Goal: Find specific page/section

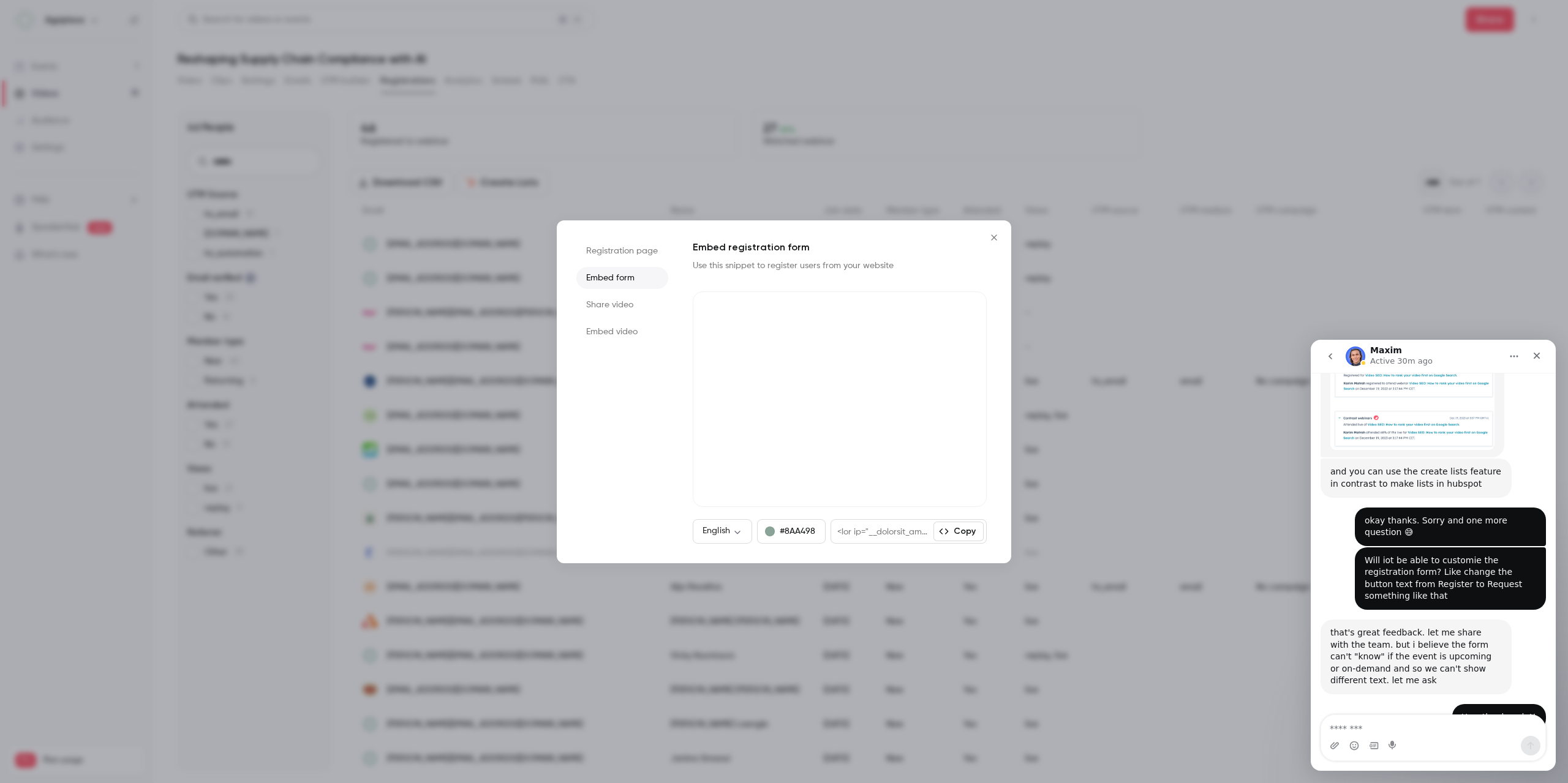
click at [940, 236] on icon "Close" at bounding box center [994, 237] width 15 height 10
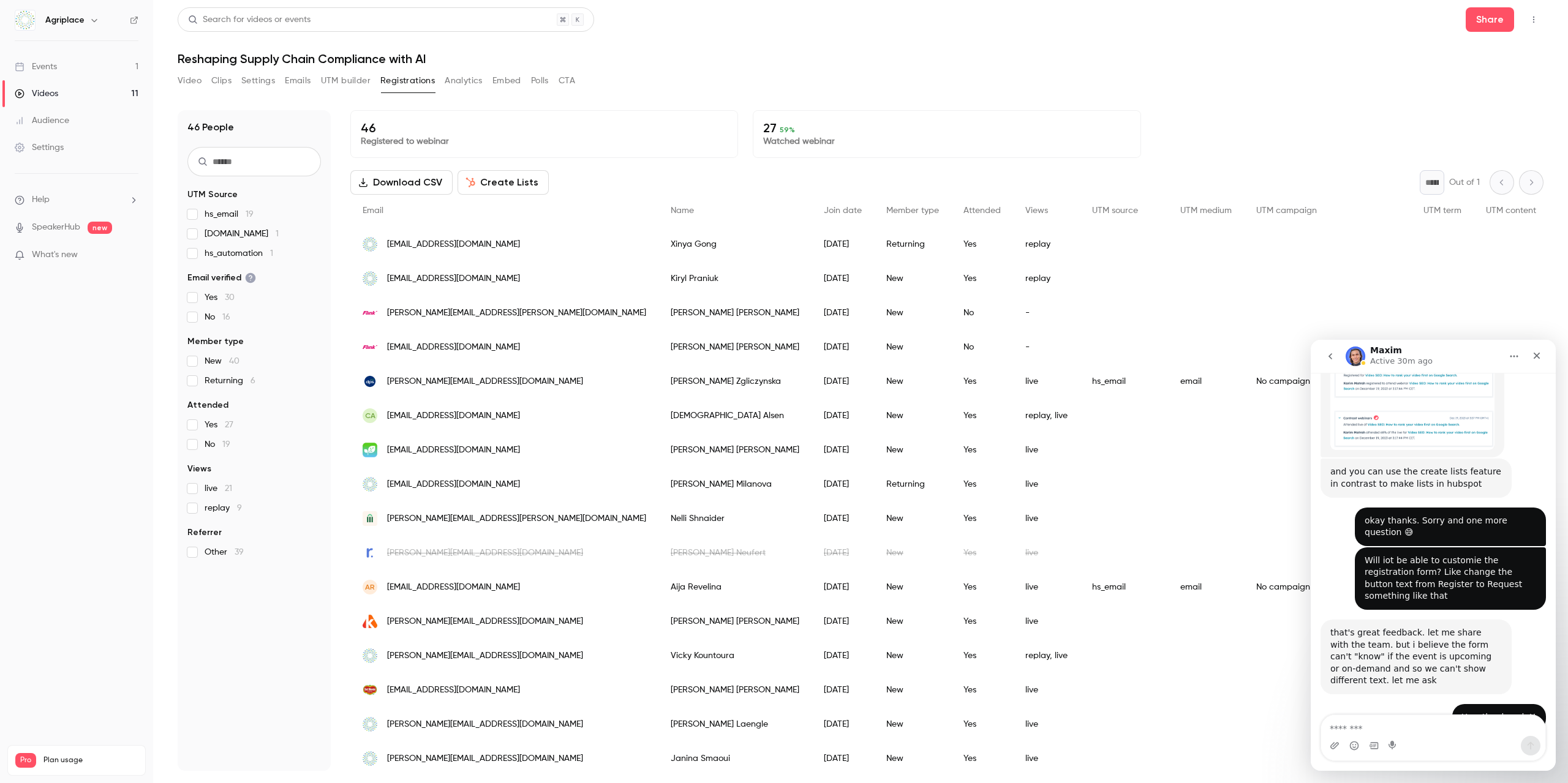
click at [940, 237] on div "People list" at bounding box center [1124, 244] width 88 height 35
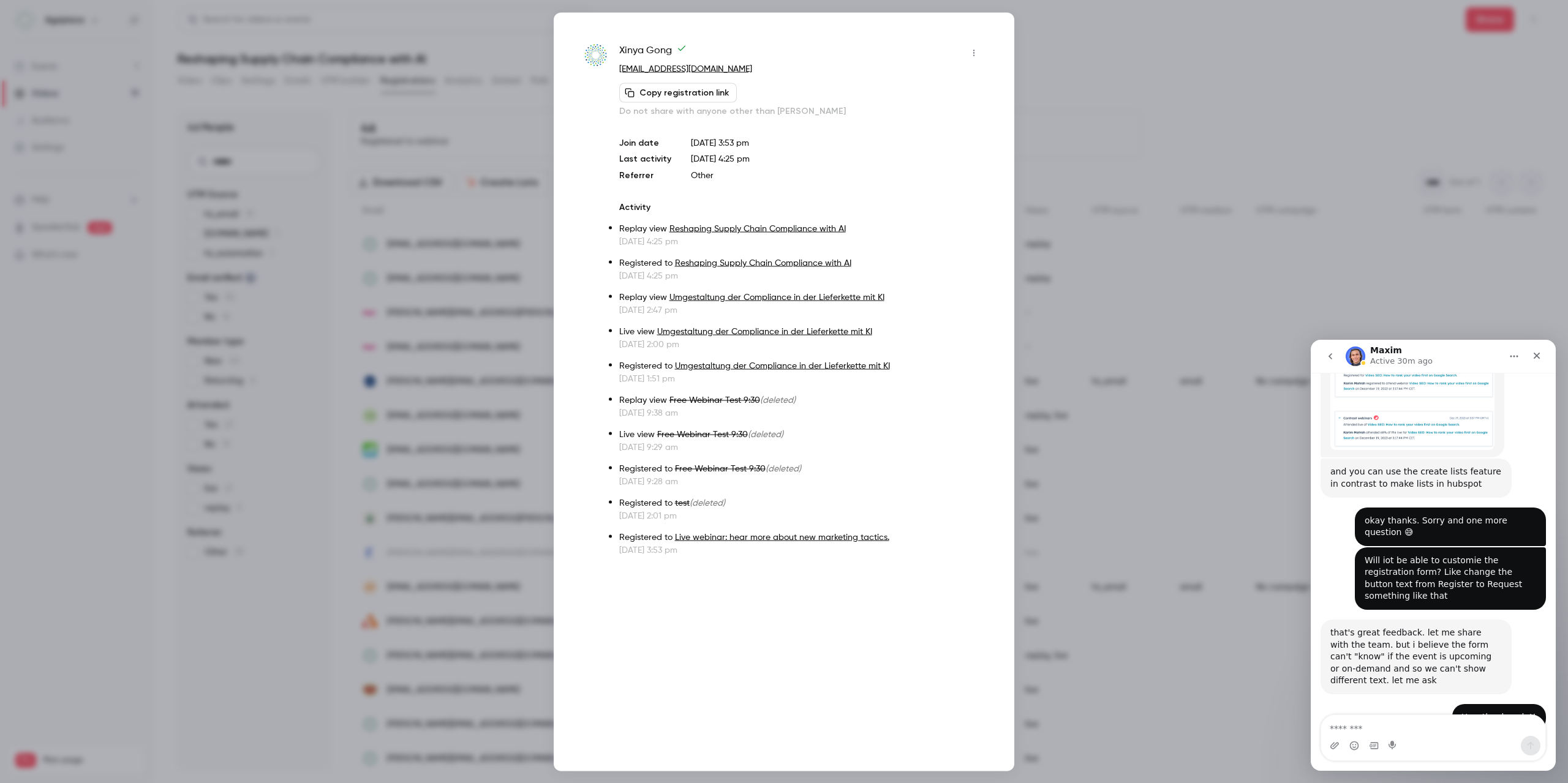
click at [940, 59] on div at bounding box center [784, 392] width 1568 height 783
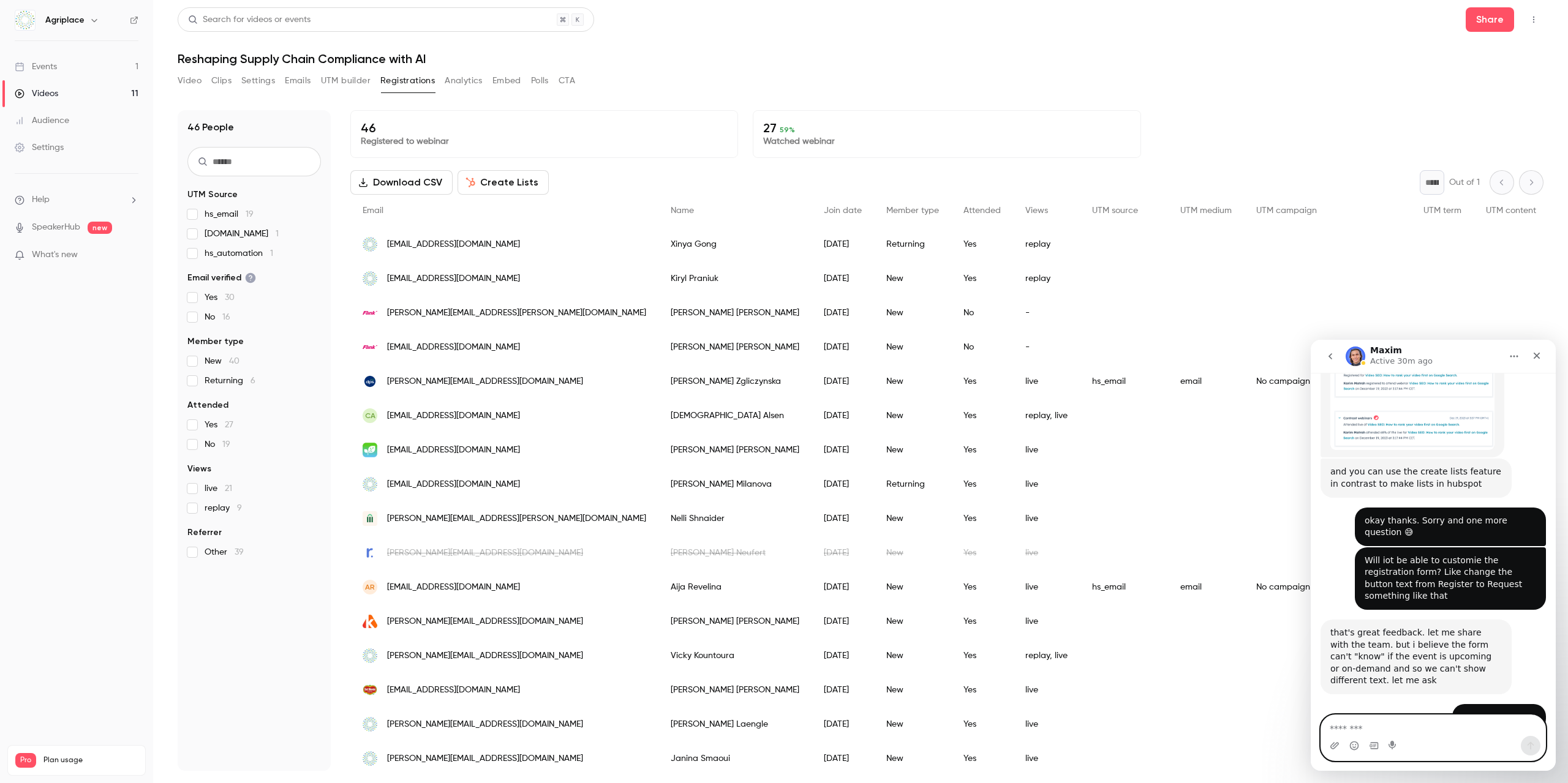
click at [940, 430] on textarea "Message…" at bounding box center [1433, 725] width 224 height 21
type textarea "**********"
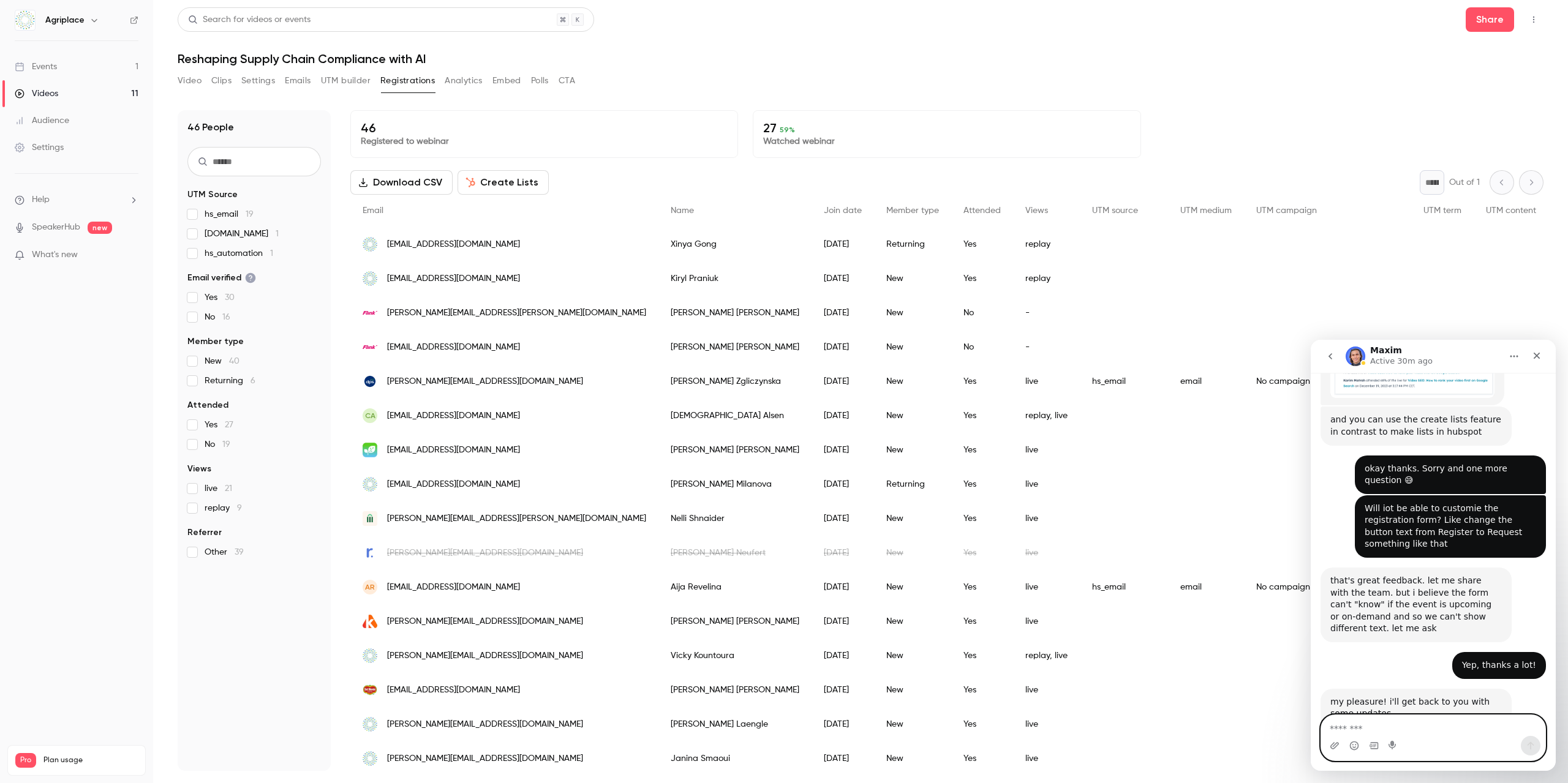
scroll to position [1759, 0]
click at [940, 361] on div "Close" at bounding box center [1536, 356] width 22 height 22
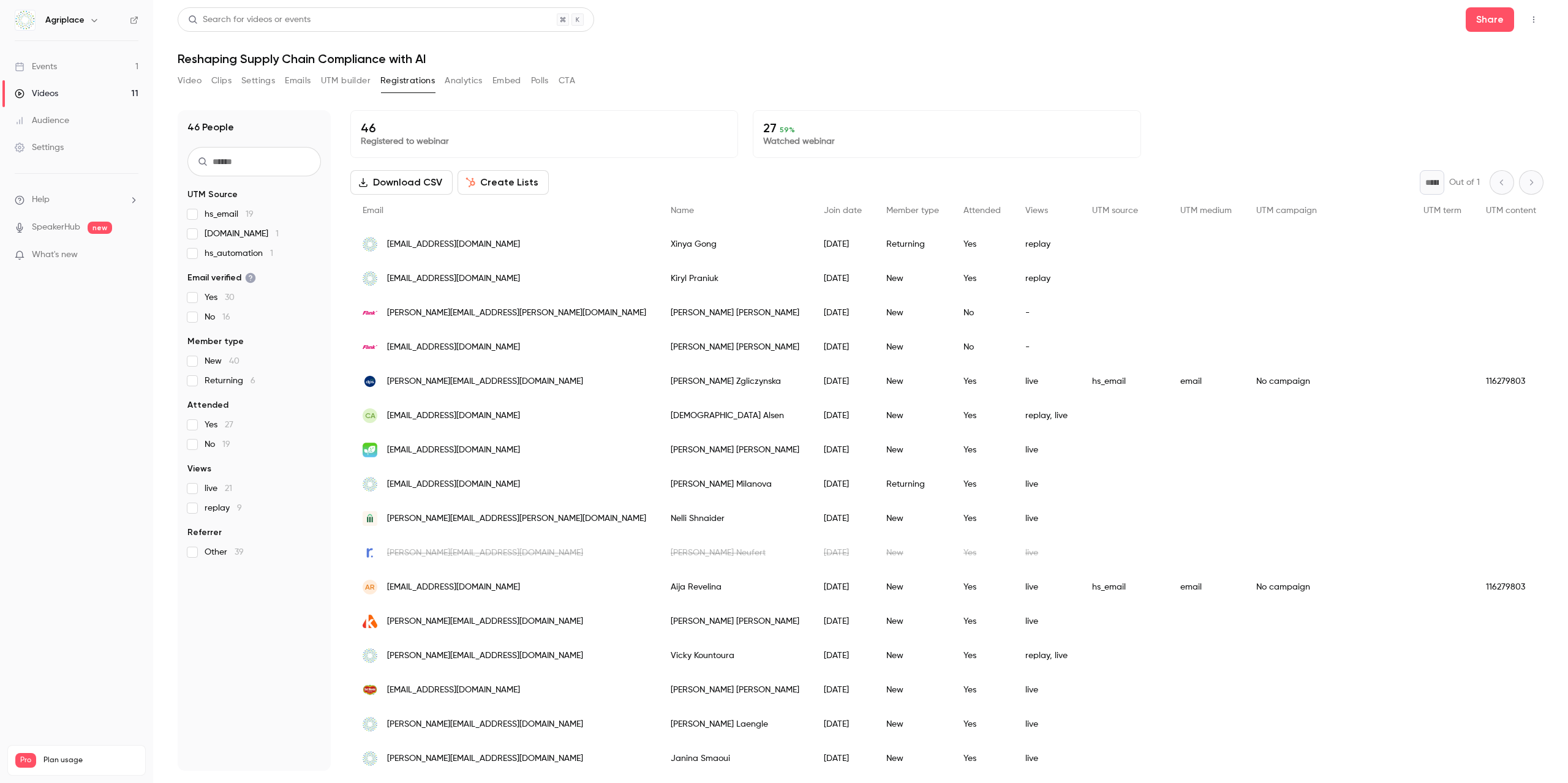
click at [892, 64] on h1 "Reshaping Supply Chain Compliance with AI" at bounding box center [860, 59] width 1365 height 15
